Goal: Entertainment & Leisure: Consume media (video, audio)

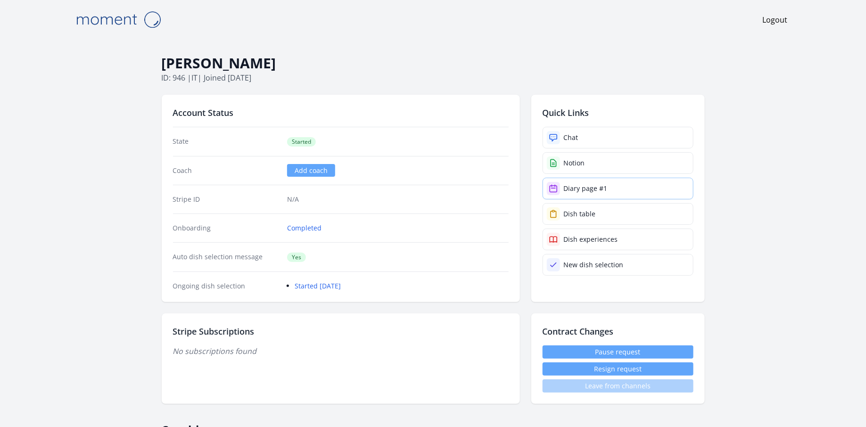
click at [594, 186] on div "Diary page #1" at bounding box center [586, 188] width 44 height 9
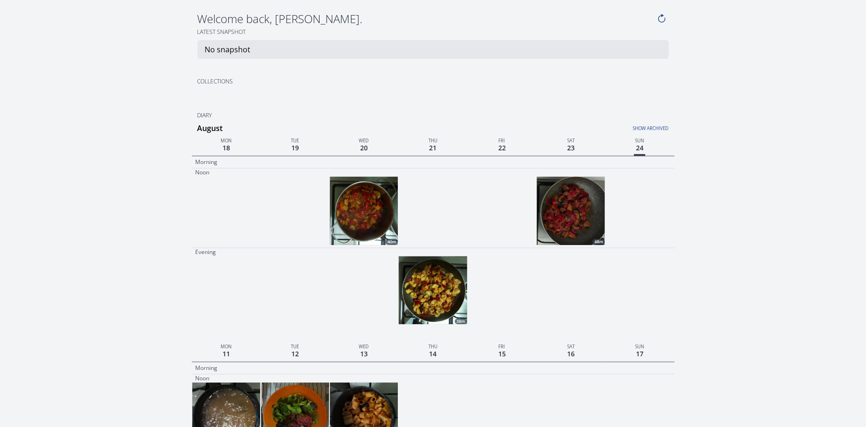
click at [573, 214] on img at bounding box center [571, 211] width 68 height 68
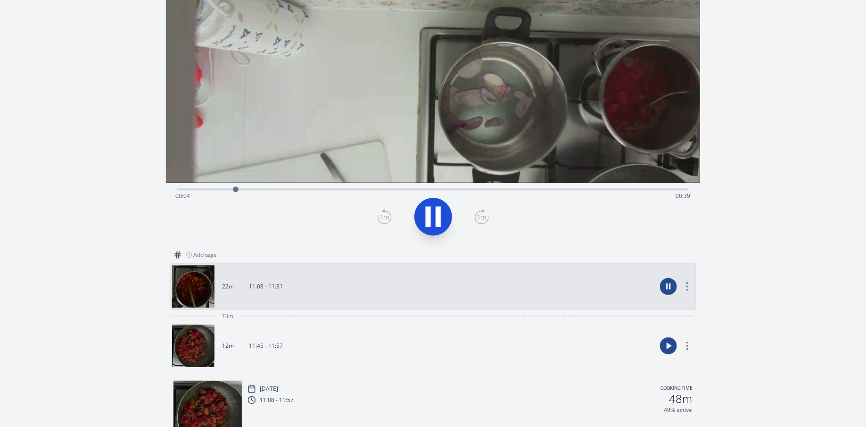
scroll to position [123, 0]
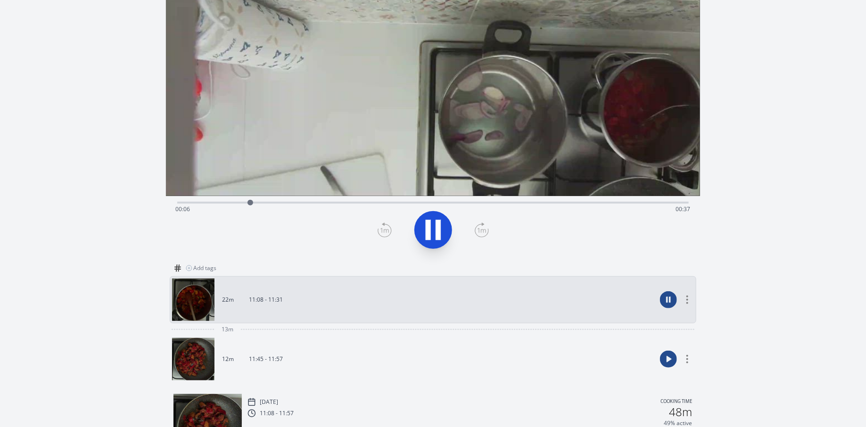
click at [315, 205] on div "Time elapsed: 00:06 Time remaining: 00:37" at bounding box center [432, 209] width 515 height 15
click at [371, 203] on div "Time elapsed: 00:12 Time remaining: 00:31" at bounding box center [432, 209] width 515 height 15
click at [464, 204] on div "Time elapsed: 00:18 Time remaining: 00:25" at bounding box center [432, 209] width 515 height 15
click at [528, 200] on div "Time elapsed: 00:24 Time remaining: 00:19" at bounding box center [432, 201] width 511 height 11
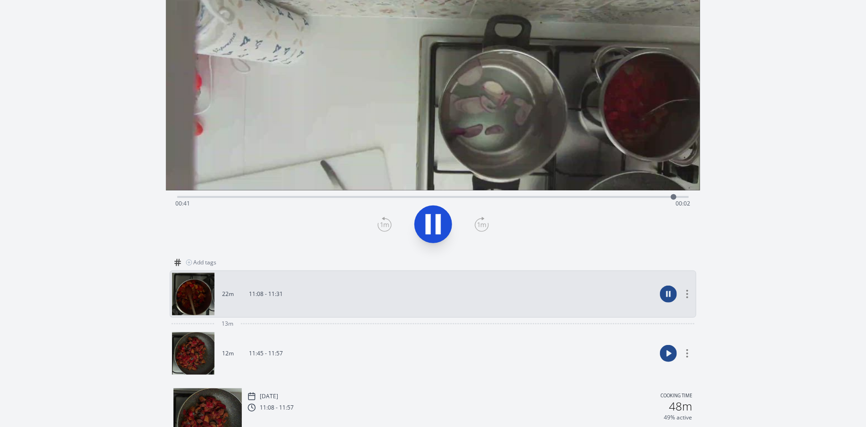
scroll to position [198, 0]
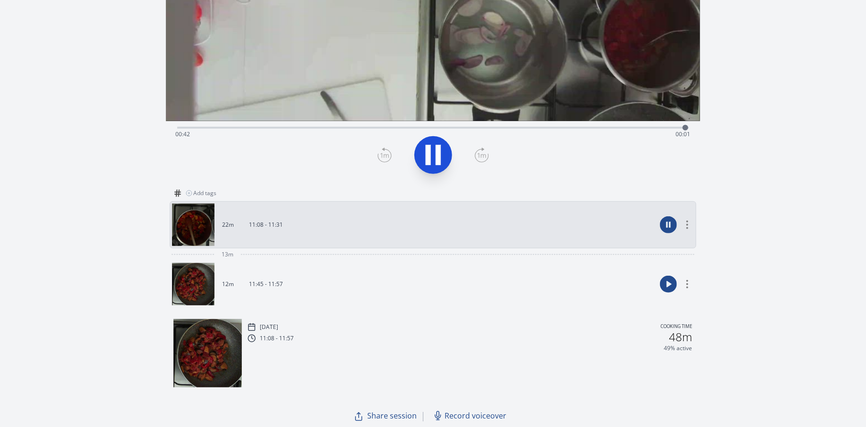
click at [503, 295] on link "12m 11:45 - 11:57" at bounding box center [414, 284] width 484 height 42
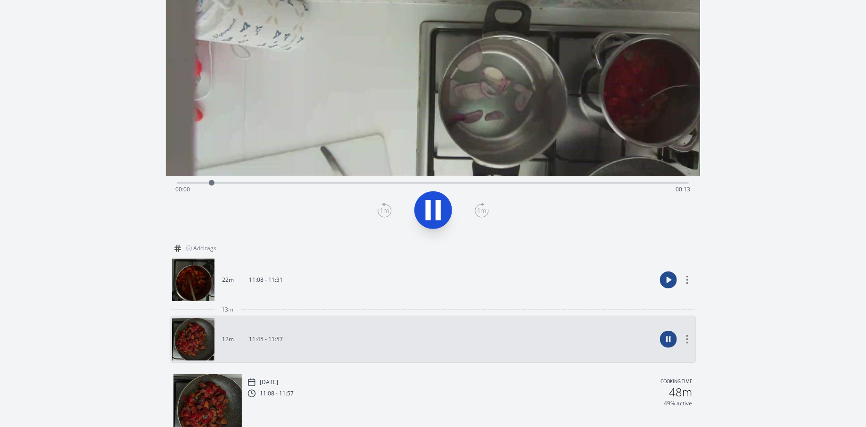
scroll to position [145, 0]
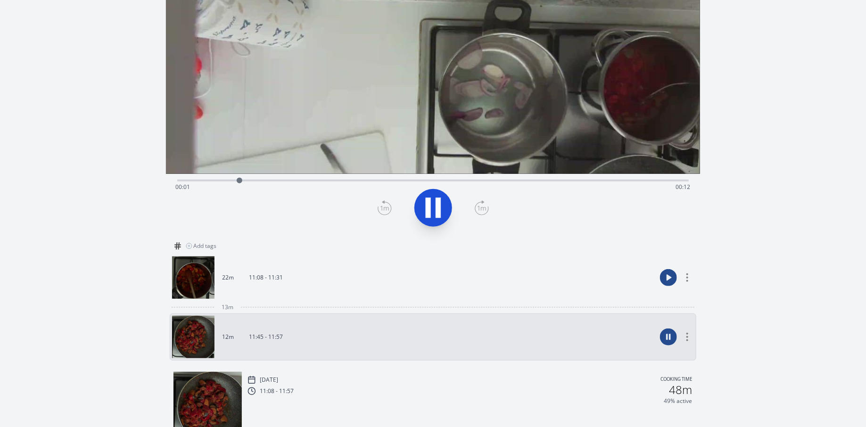
click at [554, 289] on link "22m 11:08 - 11:31" at bounding box center [414, 277] width 484 height 42
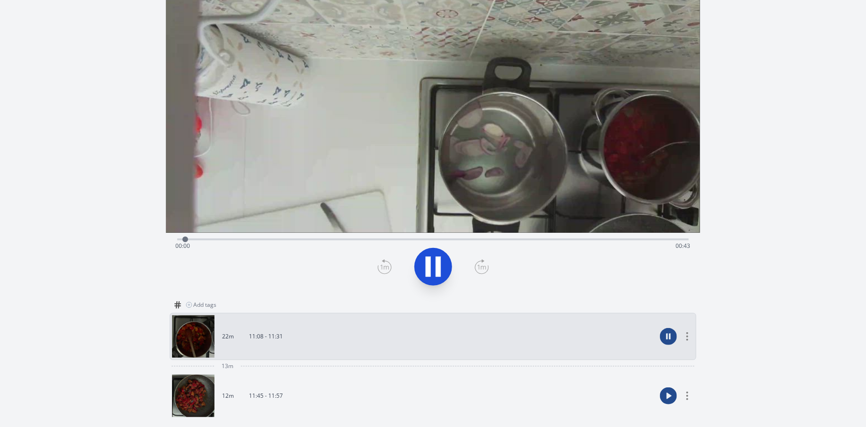
scroll to position [84, 0]
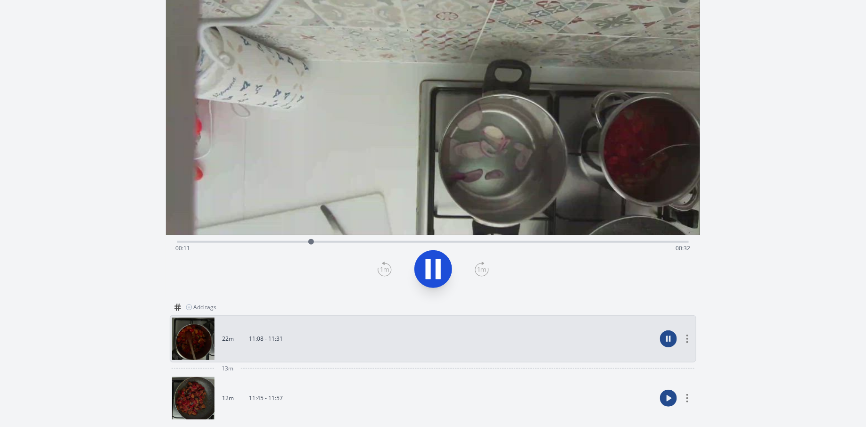
click at [364, 242] on div "Time elapsed: 00:11 Time remaining: 00:32" at bounding box center [432, 248] width 515 height 15
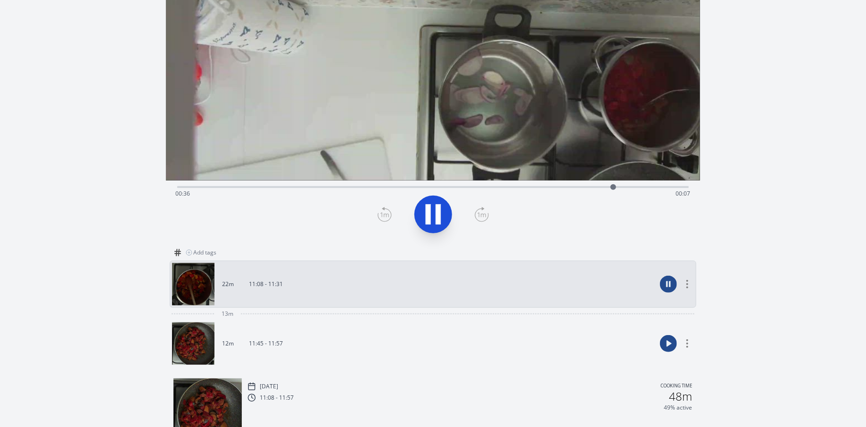
scroll to position [198, 0]
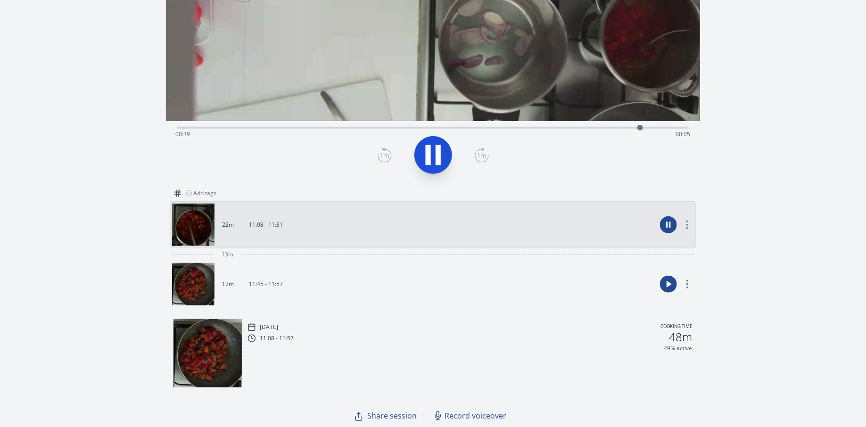
click at [666, 283] on circle at bounding box center [668, 284] width 17 height 17
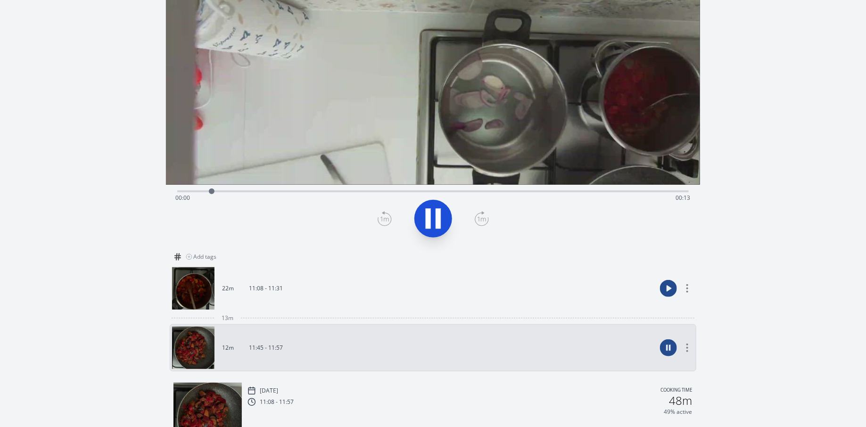
scroll to position [136, 0]
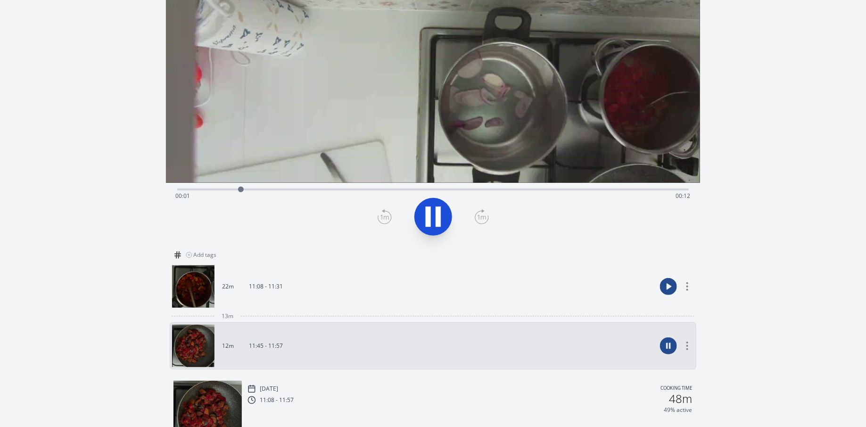
click at [357, 194] on div "Time elapsed: 00:01 Time remaining: 00:12" at bounding box center [432, 195] width 515 height 15
click at [408, 188] on div "Time elapsed: 00:05 Time remaining: 00:09" at bounding box center [432, 195] width 515 height 15
click at [466, 194] on div "Time elapsed: 00:06 Time remaining: 00:07" at bounding box center [432, 195] width 515 height 15
click at [522, 192] on div "Time elapsed: 00:08 Time remaining: 00:06" at bounding box center [432, 195] width 515 height 15
click at [582, 191] on div "Time elapsed: 00:09 Time remaining: 00:04" at bounding box center [432, 195] width 515 height 15
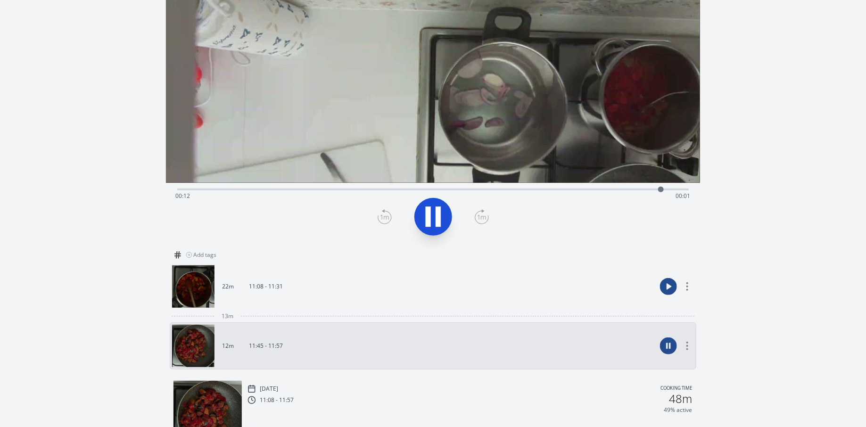
click at [638, 102] on video at bounding box center [433, 33] width 534 height 300
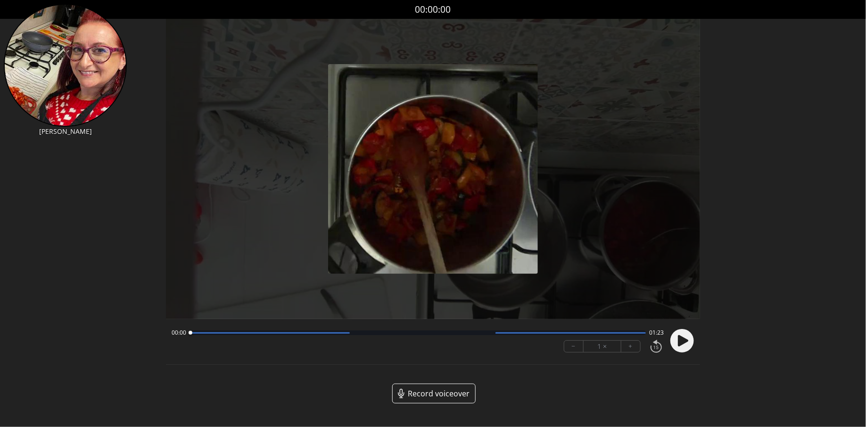
click at [686, 341] on icon at bounding box center [683, 340] width 10 height 11
click at [357, 335] on div at bounding box center [418, 332] width 456 height 5
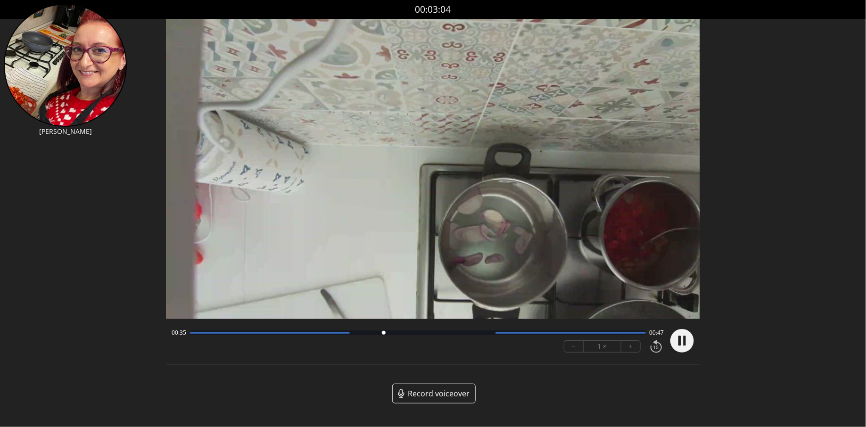
click at [334, 352] on div "00:35 00:47 − 1 × +" at bounding box center [416, 341] width 496 height 32
